Goal: Check status: Check status

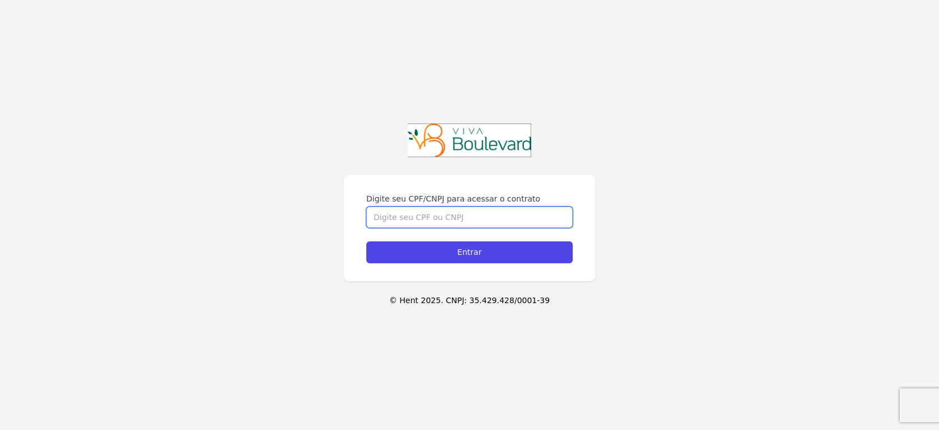
click at [514, 215] on input "Digite seu CPF/CNPJ para acessar o contrato" at bounding box center [469, 216] width 206 height 21
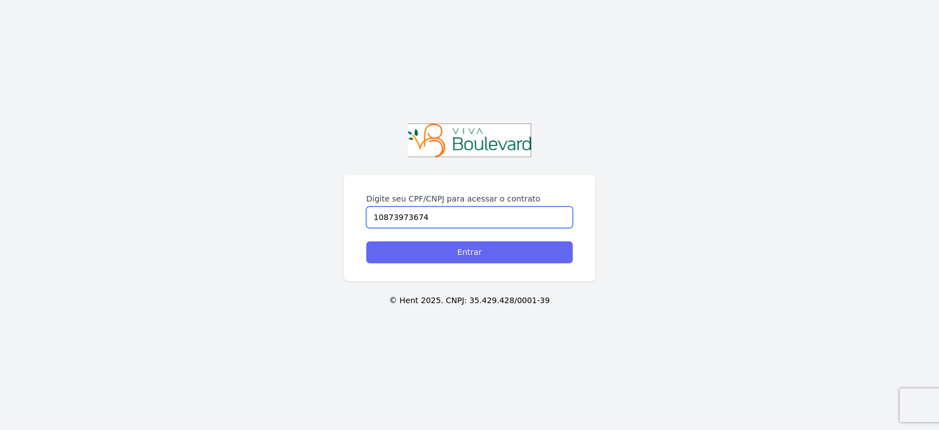
type input "10873973674"
click at [463, 252] on input "Entrar" at bounding box center [469, 252] width 206 height 22
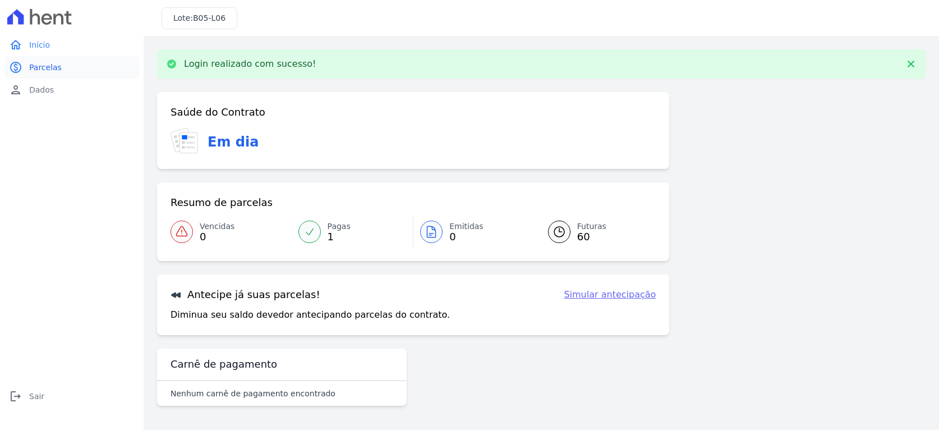
click at [57, 72] on span "Parcelas" at bounding box center [45, 67] width 33 height 11
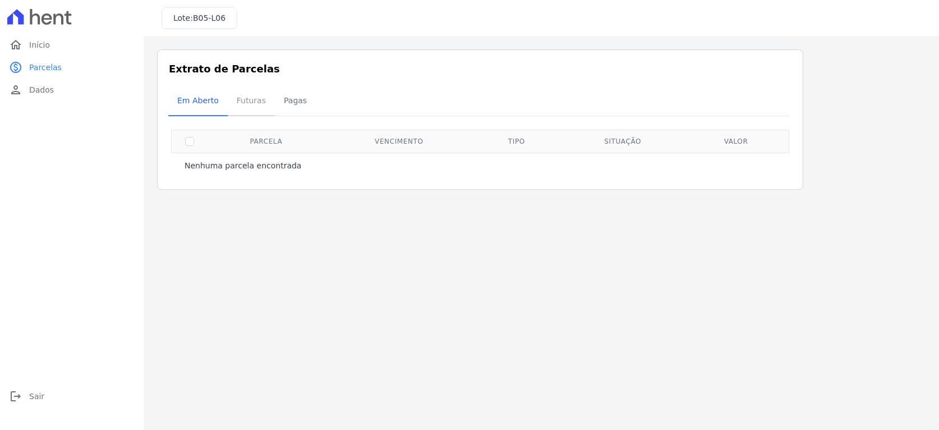
click at [248, 103] on span "Futuras" at bounding box center [251, 100] width 43 height 22
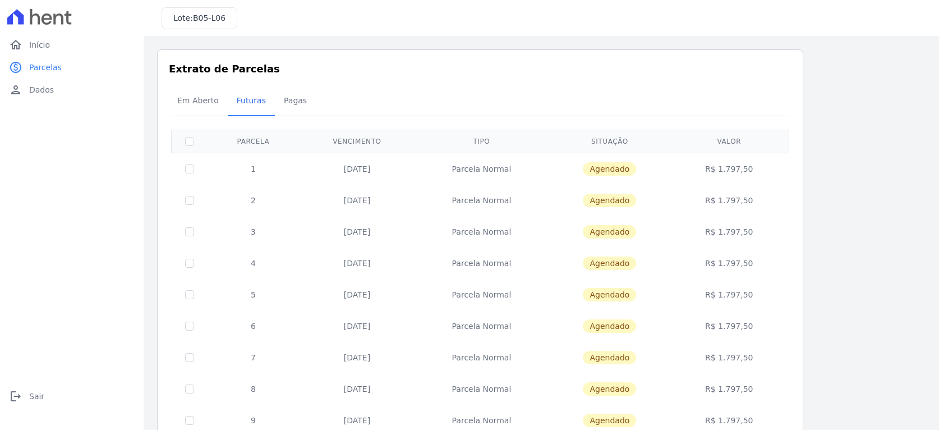
drag, startPoint x: 715, startPoint y: 173, endPoint x: 754, endPoint y: 169, distance: 38.9
click at [754, 169] on td "R$ 1.797,50" at bounding box center [729, 169] width 116 height 32
click at [257, 34] on div "Lote: B05-L06" at bounding box center [541, 18] width 795 height 36
click at [21, 401] on icon "logout" at bounding box center [15, 395] width 13 height 13
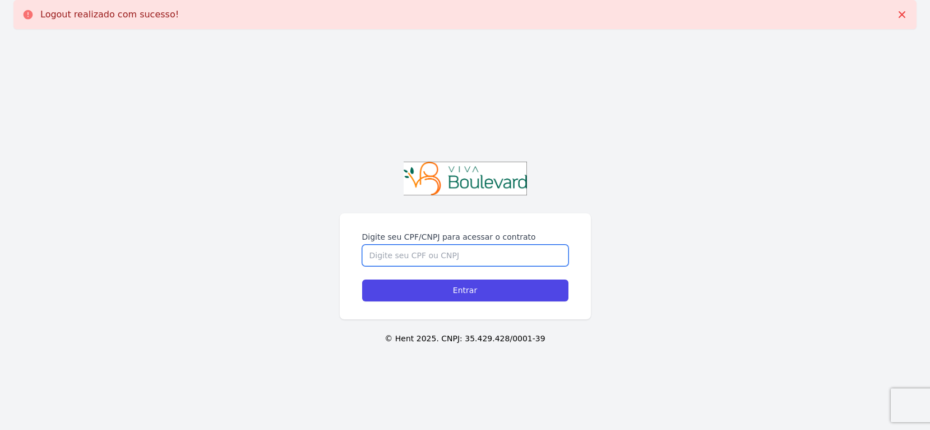
drag, startPoint x: 442, startPoint y: 239, endPoint x: 440, endPoint y: 253, distance: 14.2
click at [440, 253] on input "Digite seu CPF/CNPJ para acessar o contrato" at bounding box center [465, 254] width 206 height 21
paste input "147.968.906-88"
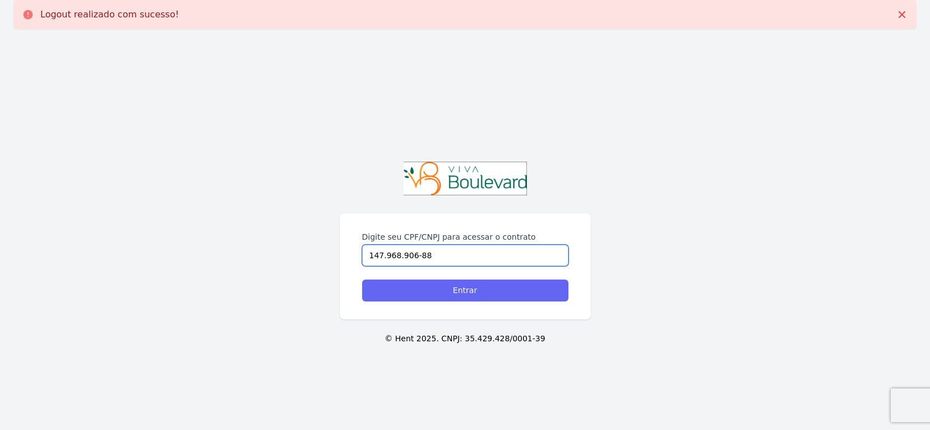
type input "147.968.906-88"
click at [428, 280] on input "Entrar" at bounding box center [465, 290] width 206 height 22
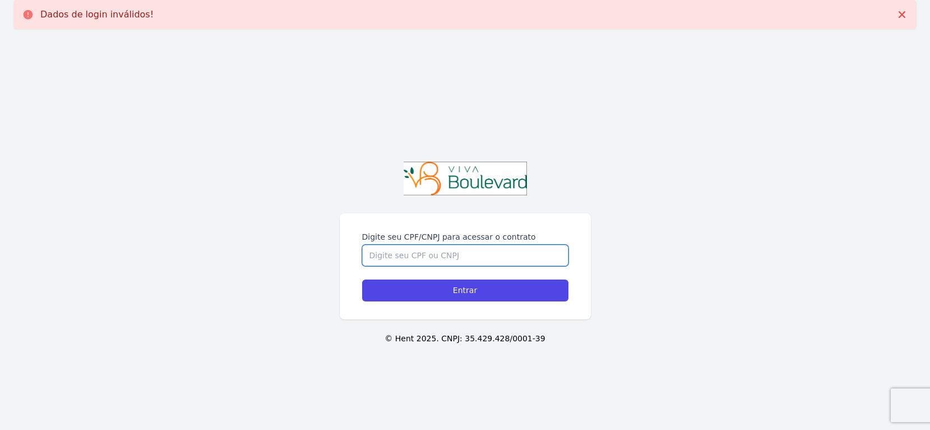
click at [434, 256] on input "Digite seu CPF/CNPJ para acessar o contrato" at bounding box center [465, 254] width 206 height 21
paste input "147.968.906-88"
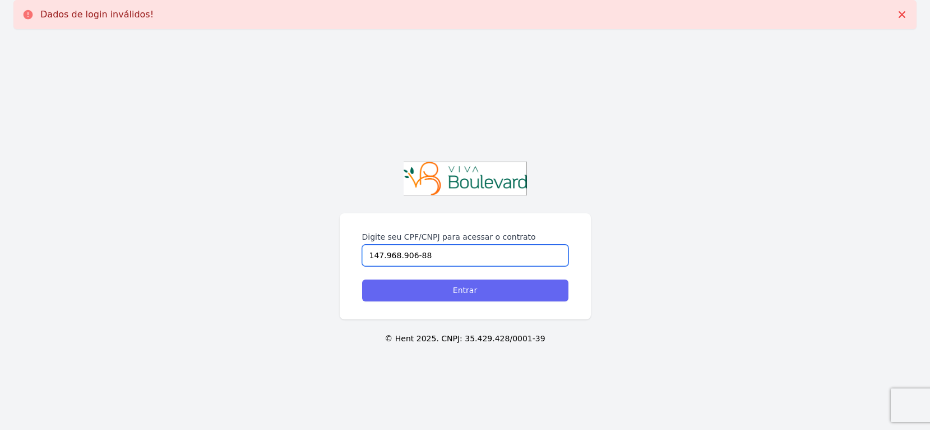
type input "147.968.906-88"
click at [404, 288] on input "Entrar" at bounding box center [465, 290] width 206 height 22
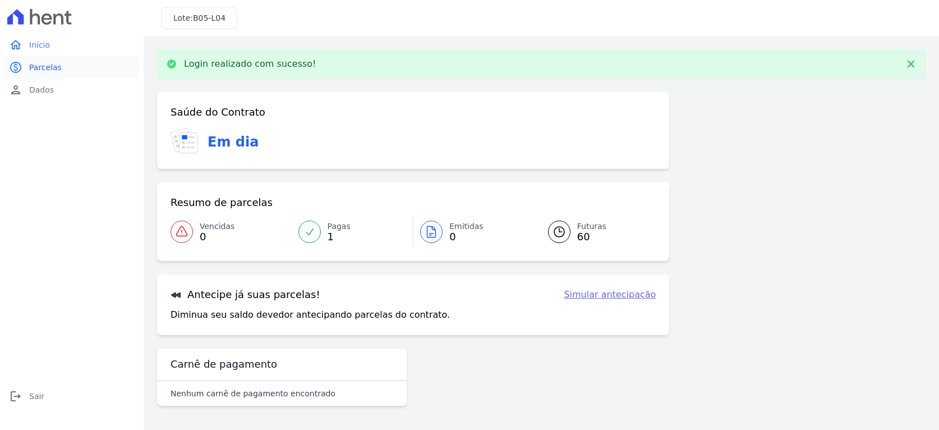
click at [63, 71] on link "paid Parcelas" at bounding box center [71, 67] width 135 height 22
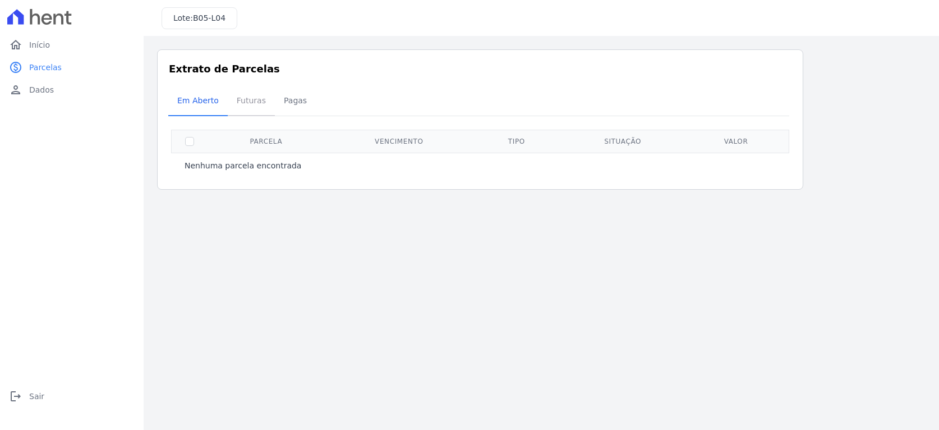
click at [231, 103] on span "Futuras" at bounding box center [251, 100] width 43 height 22
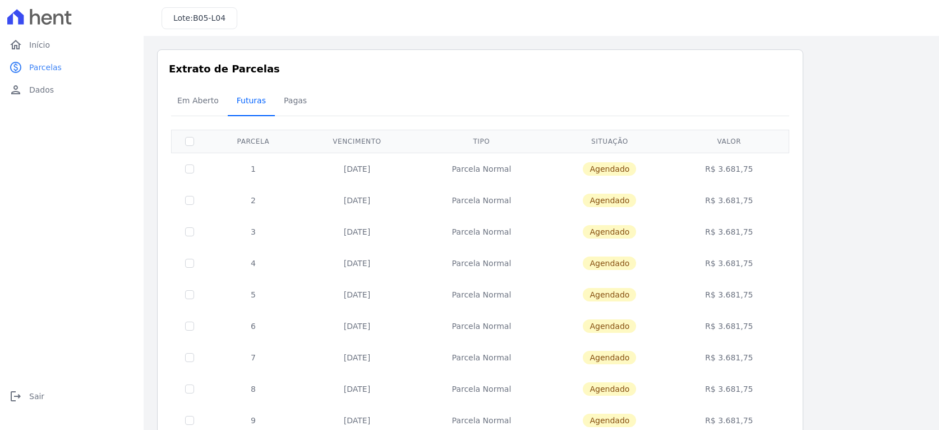
click at [236, 104] on span "Futuras" at bounding box center [251, 100] width 43 height 22
drag, startPoint x: 760, startPoint y: 349, endPoint x: 168, endPoint y: 68, distance: 655.4
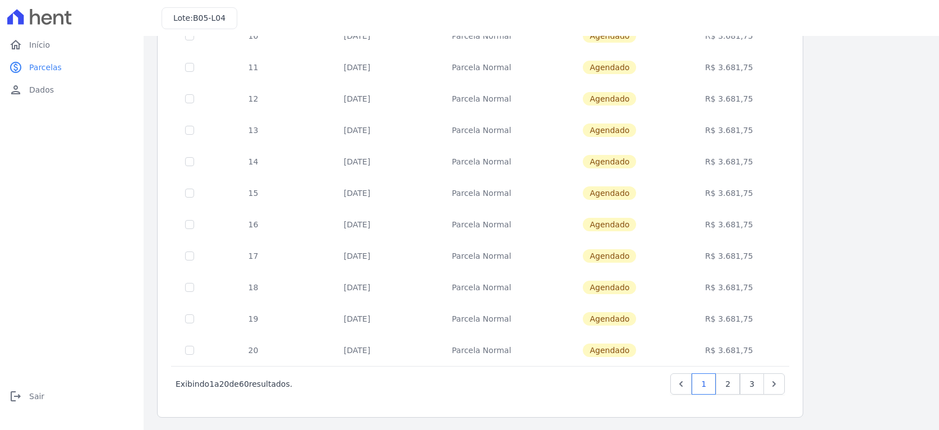
scroll to position [417, 0]
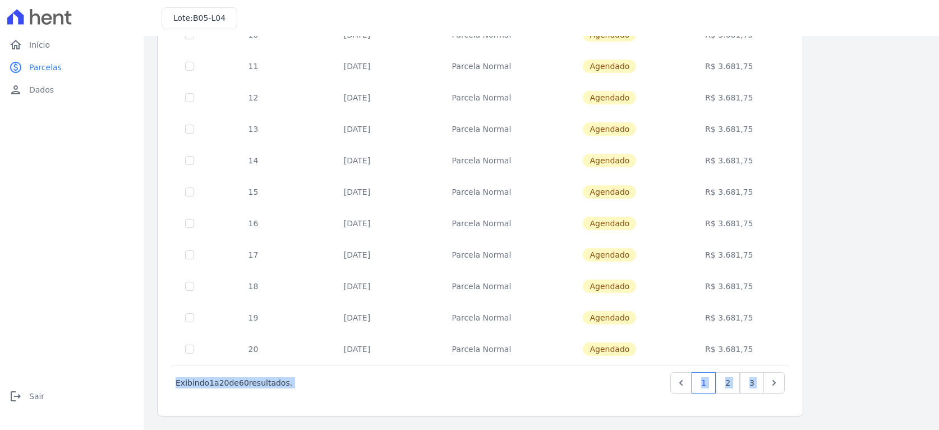
drag, startPoint x: 165, startPoint y: 73, endPoint x: 805, endPoint y: 367, distance: 704.0
click at [804, 362] on div "Listagem de parcelas Baixar PDF Extrato de Parcelas Em [GEOGRAPHIC_DATA] Futura…" at bounding box center [541, 24] width 768 height 783
click at [805, 367] on div "Listagem de parcelas Baixar PDF Extrato de Parcelas Em [GEOGRAPHIC_DATA] Futura…" at bounding box center [541, 24] width 768 height 783
